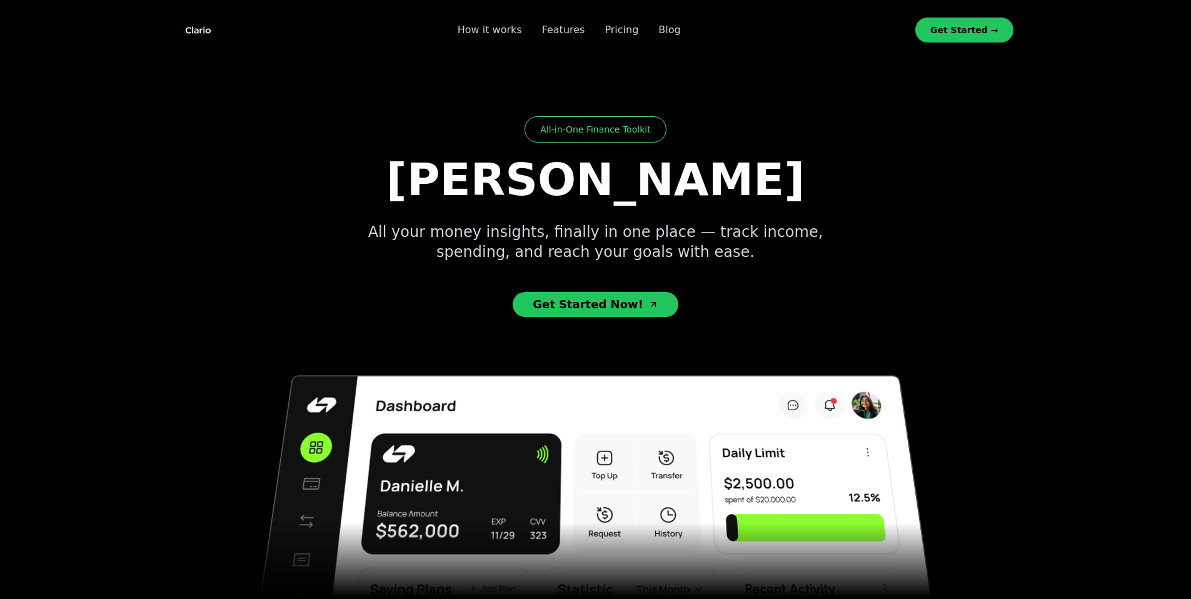
click at [1111, 156] on section "All-in-One Finance Toolkit [PERSON_NAME] All your money insights, finally in on…" at bounding box center [595, 359] width 1191 height 599
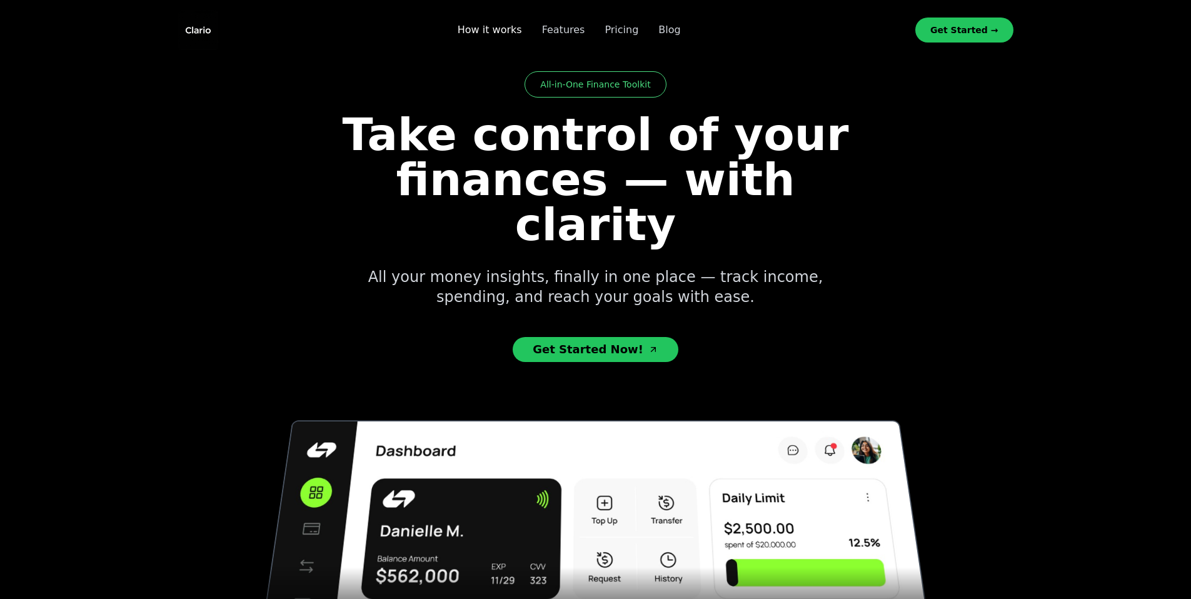
click at [506, 31] on link "How it works" at bounding box center [490, 30] width 64 height 15
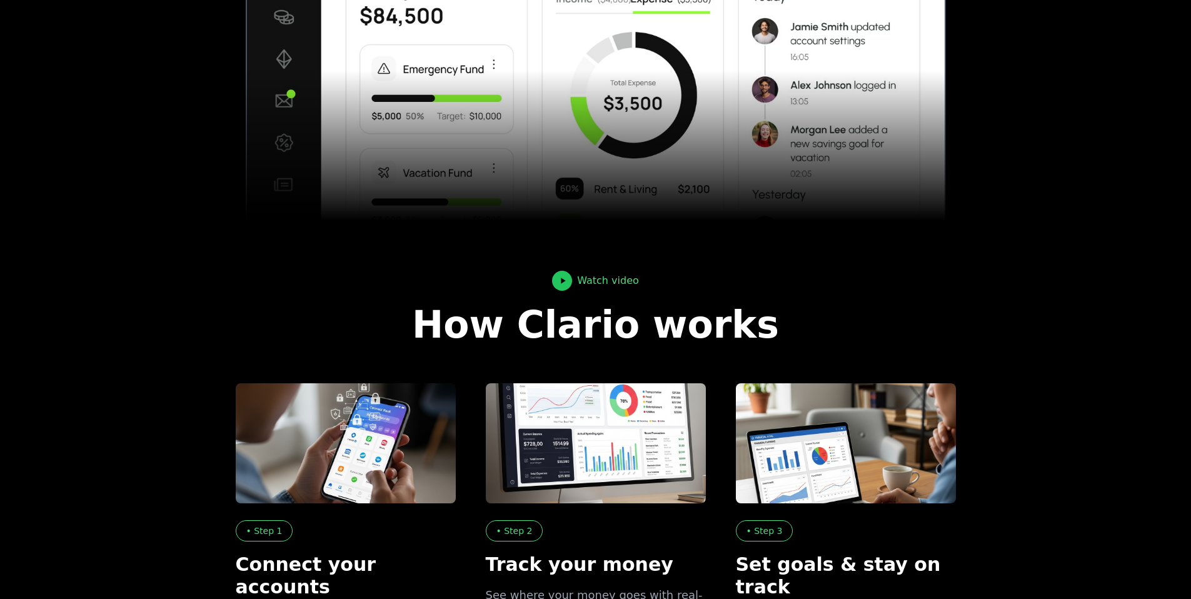
scroll to position [659, 0]
